Goal: Subscribe to service/newsletter

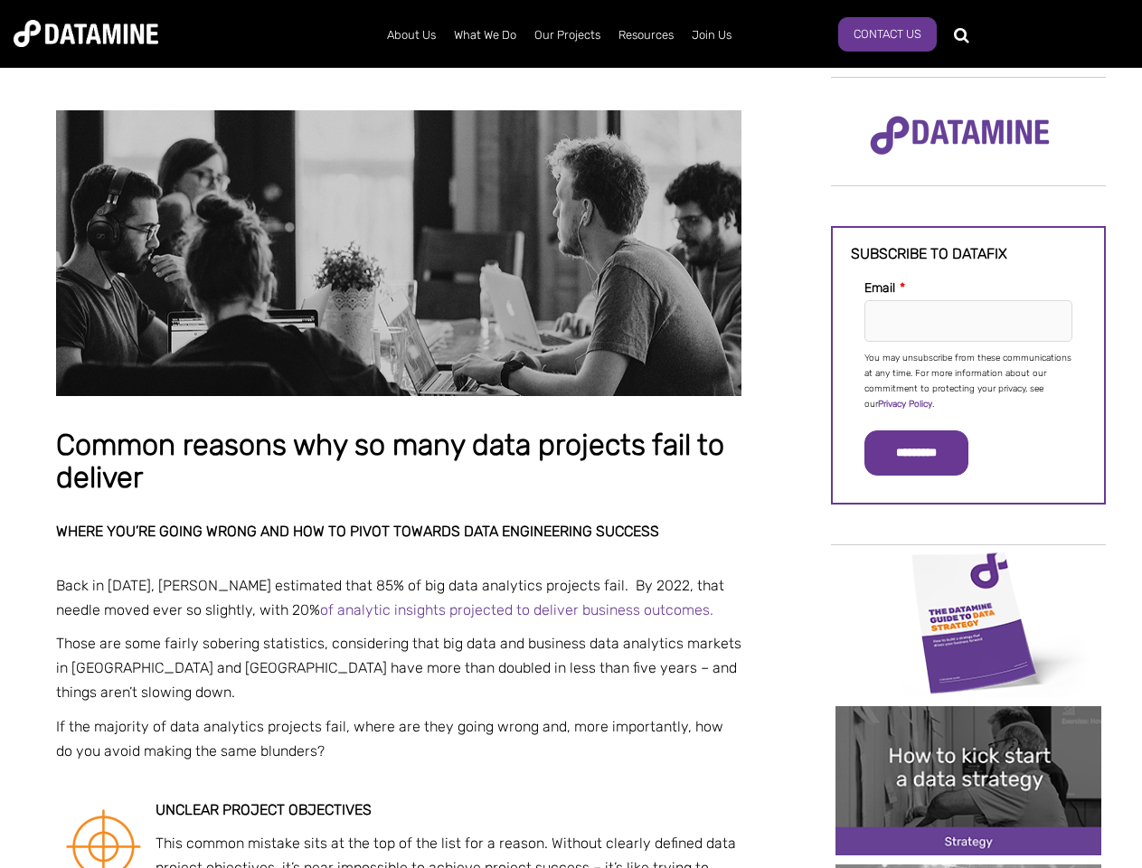
click at [968, 380] on p "You may unsubscribe from these communications at any time. For more information…" at bounding box center [968, 381] width 208 height 61
click at [927, 453] on input "*********" at bounding box center [916, 452] width 104 height 45
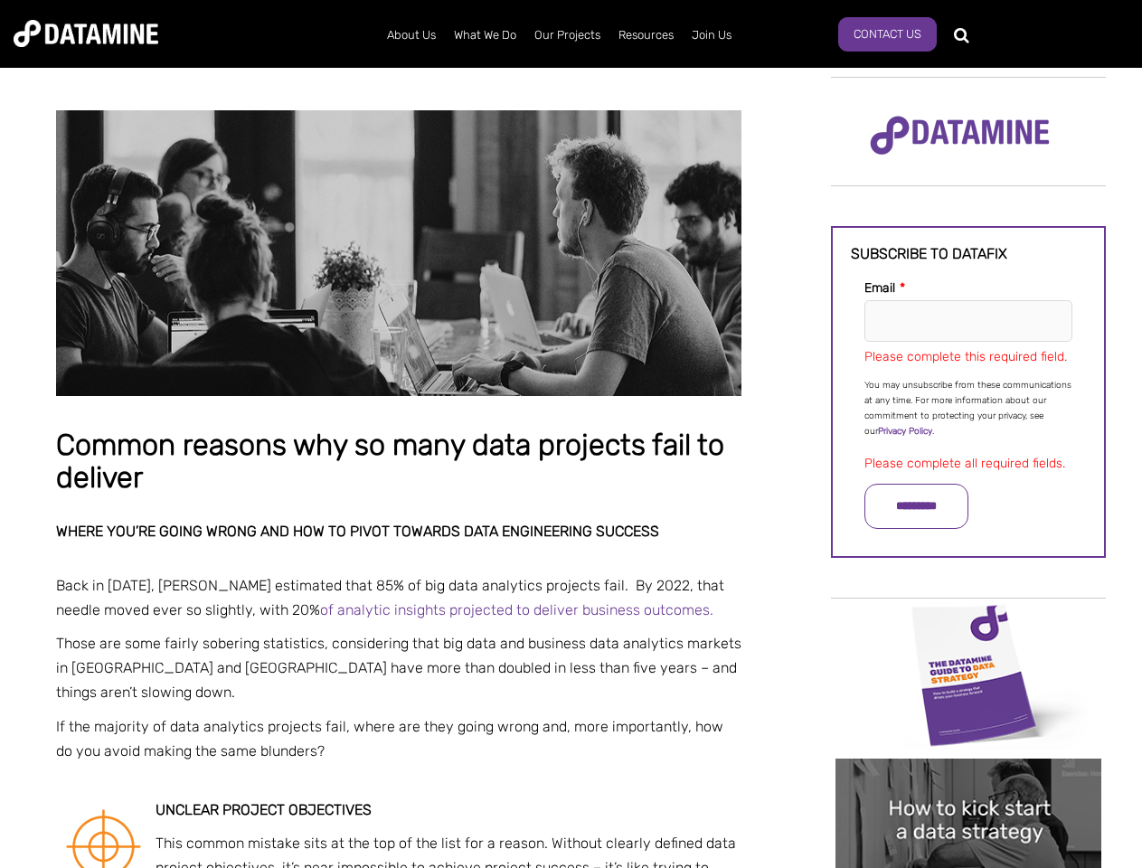
click at [968, 621] on img "Image grid with {{ image_count }} images." at bounding box center [968, 674] width 266 height 149
click at [968, 621] on div "✕" at bounding box center [571, 434] width 1142 height 868
click at [968, 780] on div "✕" at bounding box center [571, 434] width 1142 height 868
click at [968, 780] on img "Image grid with {{ image_count }} images." at bounding box center [968, 833] width 266 height 149
click at [968, 866] on div "✕" at bounding box center [571, 434] width 1142 height 868
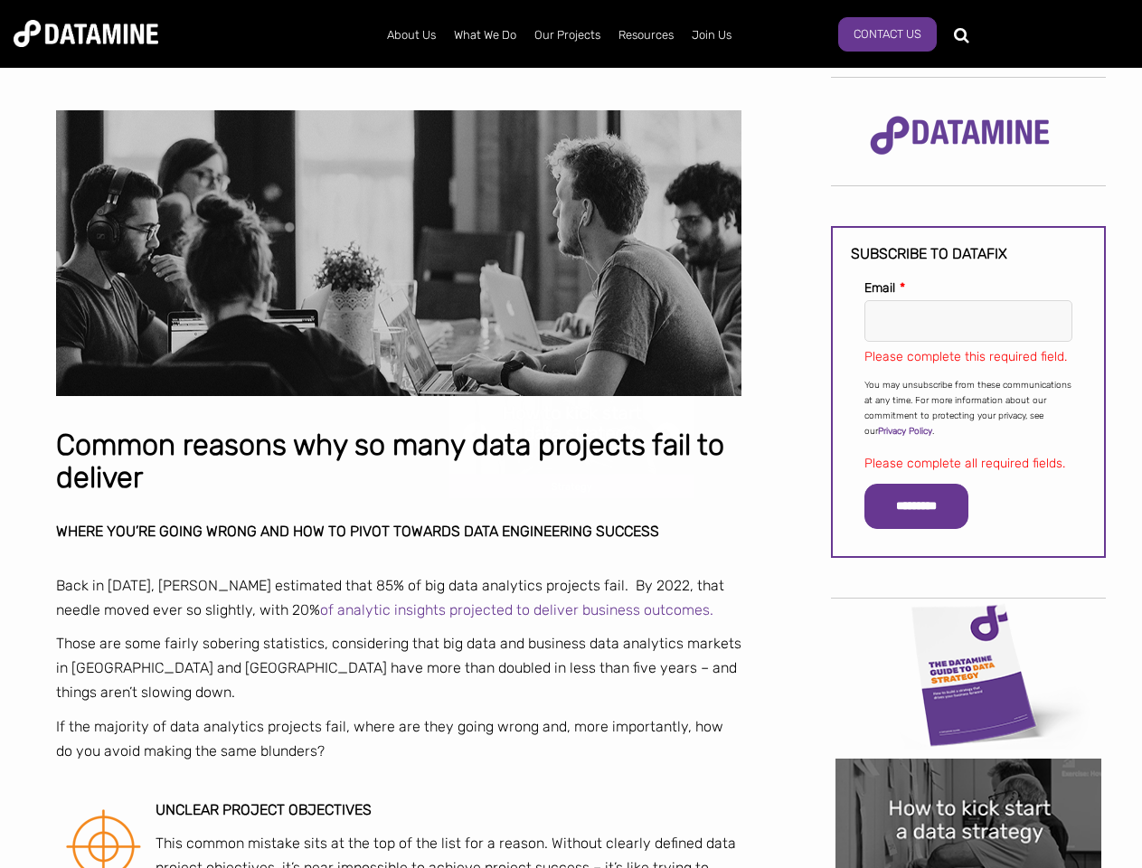
click at [968, 866] on div "✕" at bounding box center [571, 434] width 1142 height 868
